Goal: Task Accomplishment & Management: Use online tool/utility

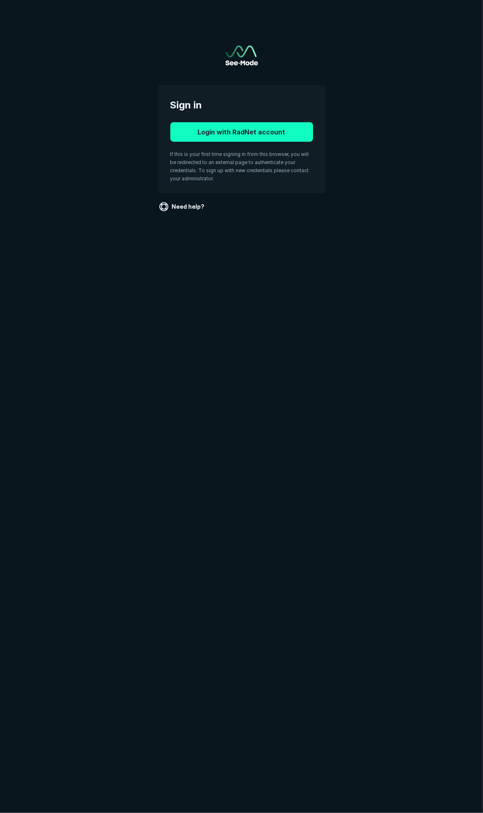
click at [218, 132] on button "Login with RadNet account" at bounding box center [242, 131] width 143 height 19
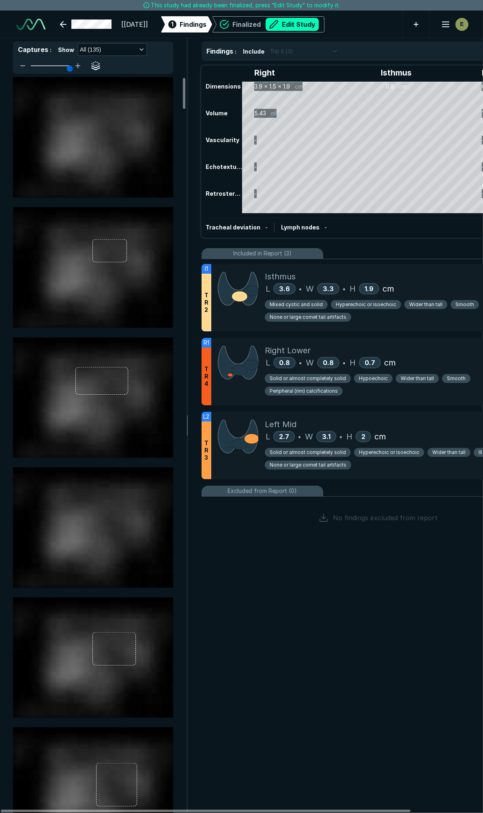
scroll to position [4511, 3219]
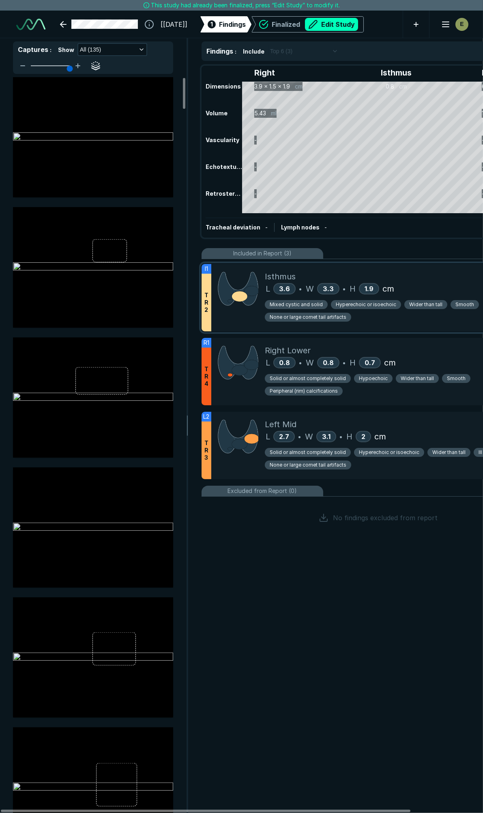
click at [458, 270] on div "Isthmus" at bounding box center [407, 276] width 284 height 12
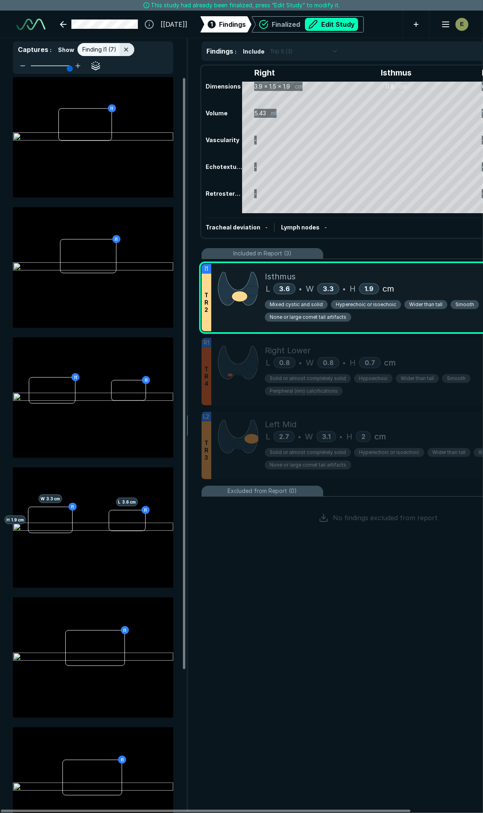
scroll to position [4265, 1752]
